Goal: Task Accomplishment & Management: Use online tool/utility

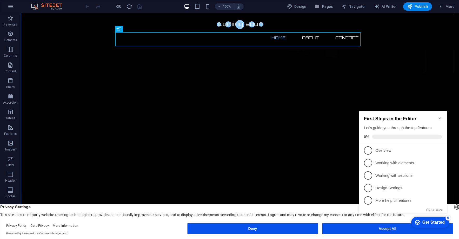
scroll to position [26, 0]
click at [247, 233] on button "Deny" at bounding box center [252, 228] width 131 height 10
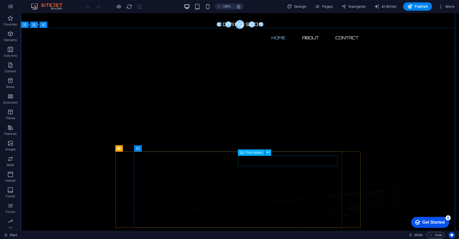
scroll to position [0, 0]
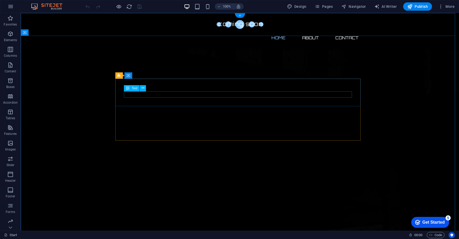
click at [132, 88] on div "Text" at bounding box center [132, 88] width 16 height 6
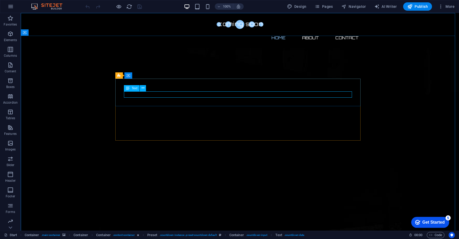
click at [136, 89] on span "Text" at bounding box center [135, 88] width 6 height 3
click at [143, 87] on icon at bounding box center [143, 87] width 3 height 5
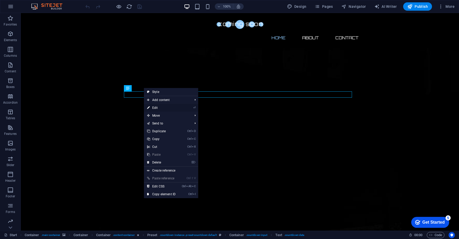
click at [158, 107] on link "⏎ Edit" at bounding box center [161, 108] width 35 height 8
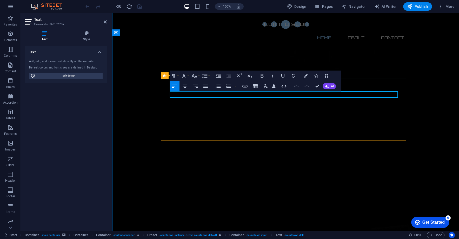
click at [423, 6] on span "Publish" at bounding box center [418, 6] width 21 height 5
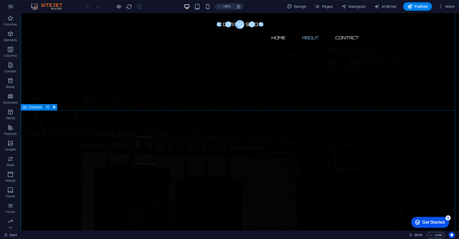
scroll to position [182, 0]
click at [10, 85] on p "Boxes" at bounding box center [10, 87] width 9 height 4
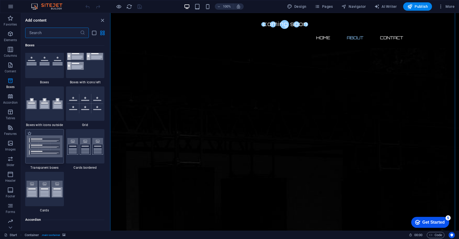
scroll to position [1486, 0]
click at [42, 65] on img at bounding box center [45, 60] width 36 height 9
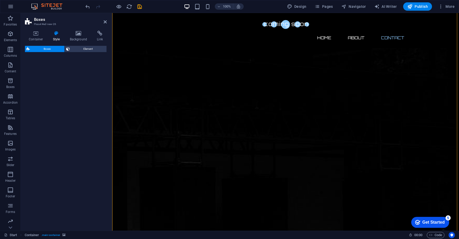
select select "rem"
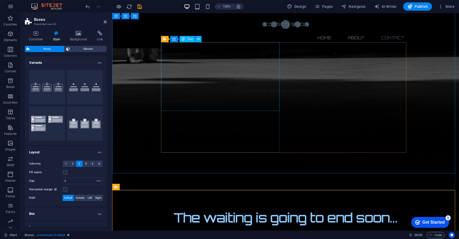
scroll to position [459, 0]
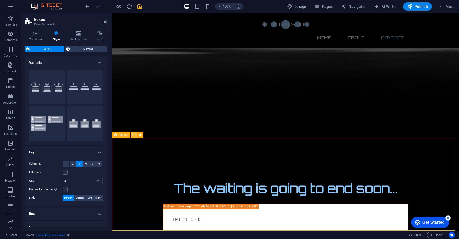
click at [134, 135] on icon at bounding box center [134, 134] width 3 height 5
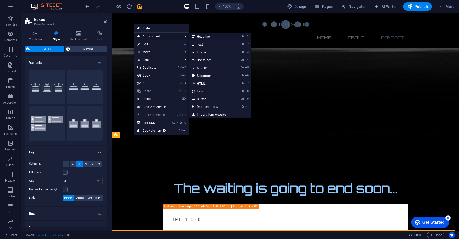
click at [203, 36] on link "Ctrl 1 Headline" at bounding box center [210, 36] width 43 height 8
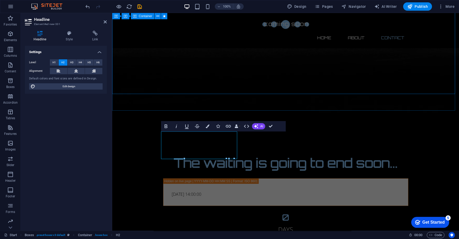
scroll to position [487, 0]
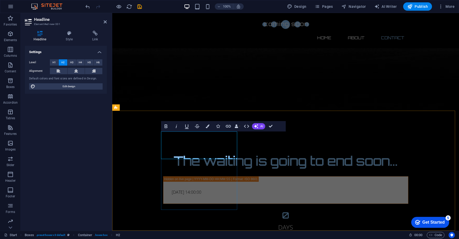
click at [414, 11] on div "100% Design Pages Navigator AI Writer Publish More" at bounding box center [229, 6] width 459 height 12
click at [421, 5] on span "Publish" at bounding box center [418, 6] width 21 height 5
